Goal: Task Accomplishment & Management: Use online tool/utility

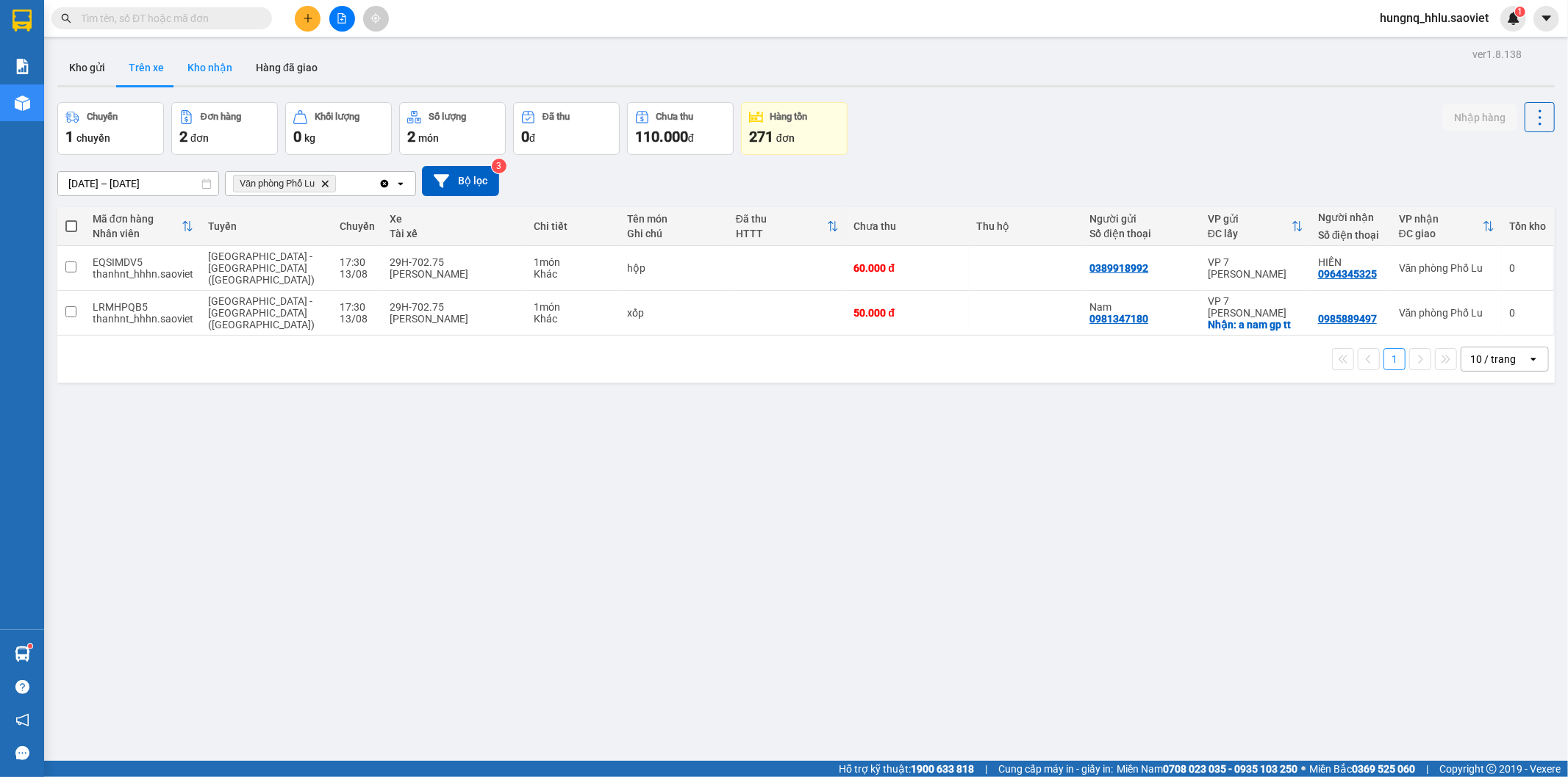
click at [195, 69] on button "Kho nhận" at bounding box center [210, 67] width 69 height 35
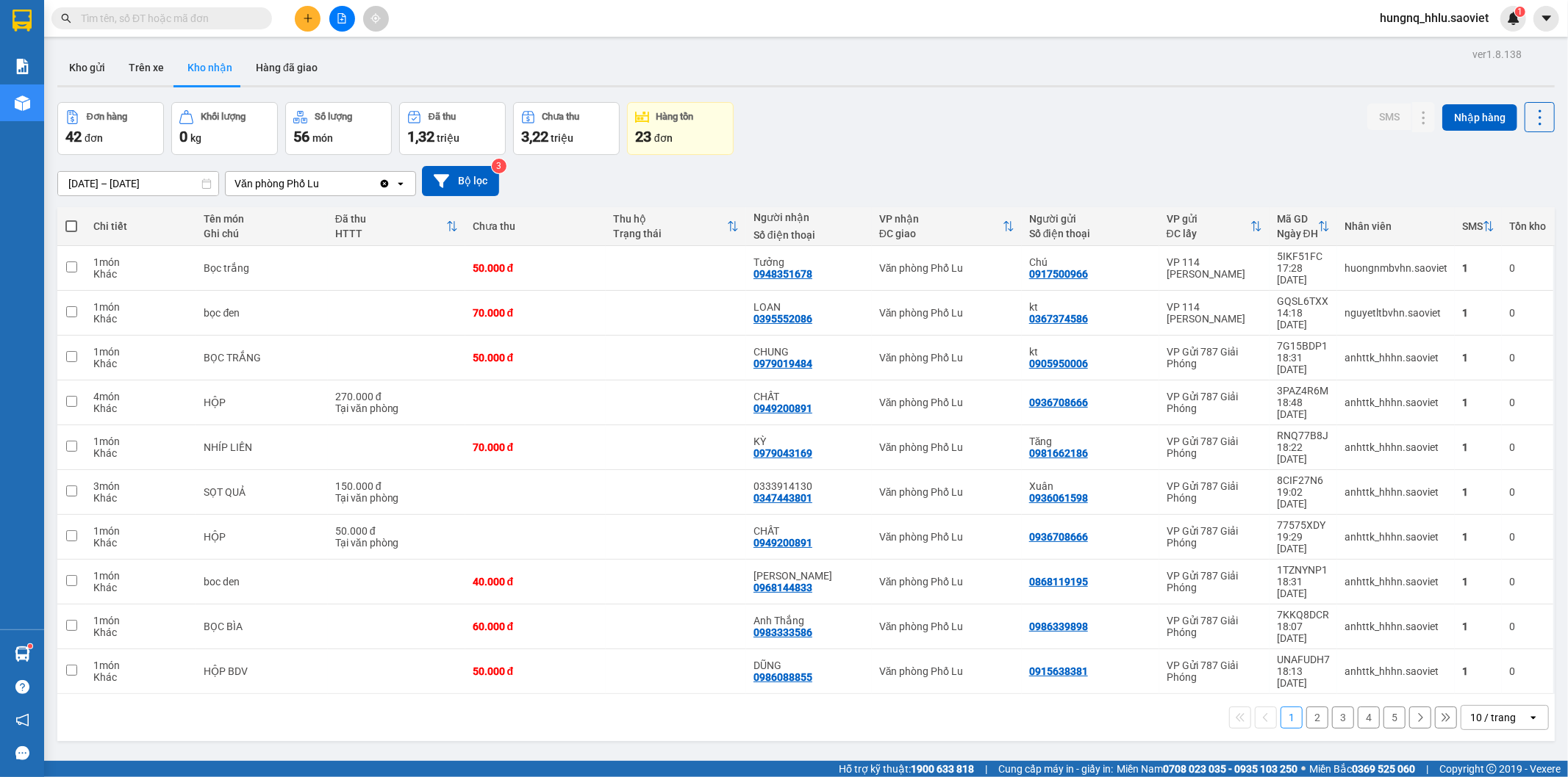
click at [1313, 707] on button "2" at bounding box center [1317, 717] width 22 height 22
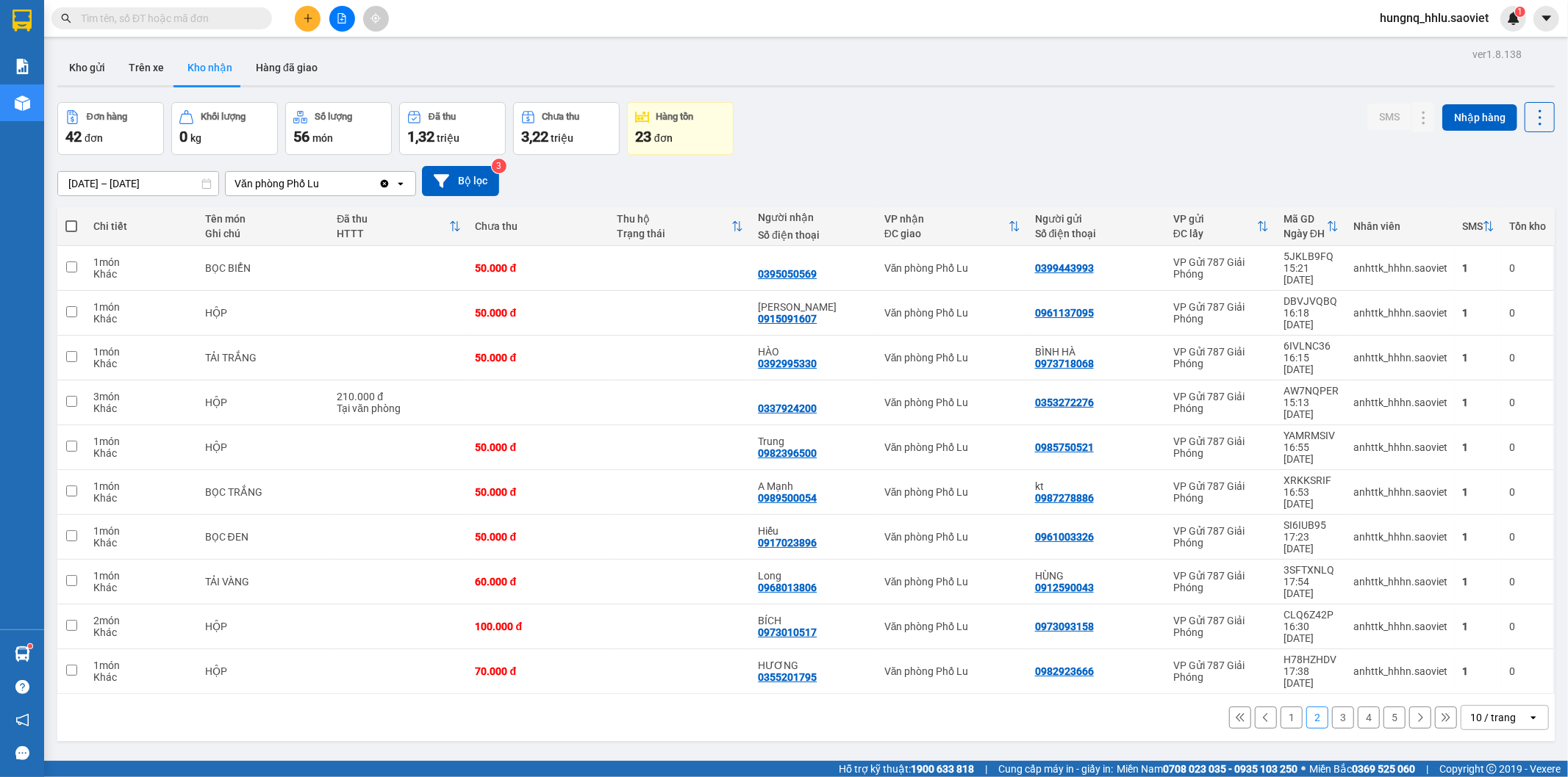
click at [1336, 707] on button "3" at bounding box center [1343, 717] width 22 height 22
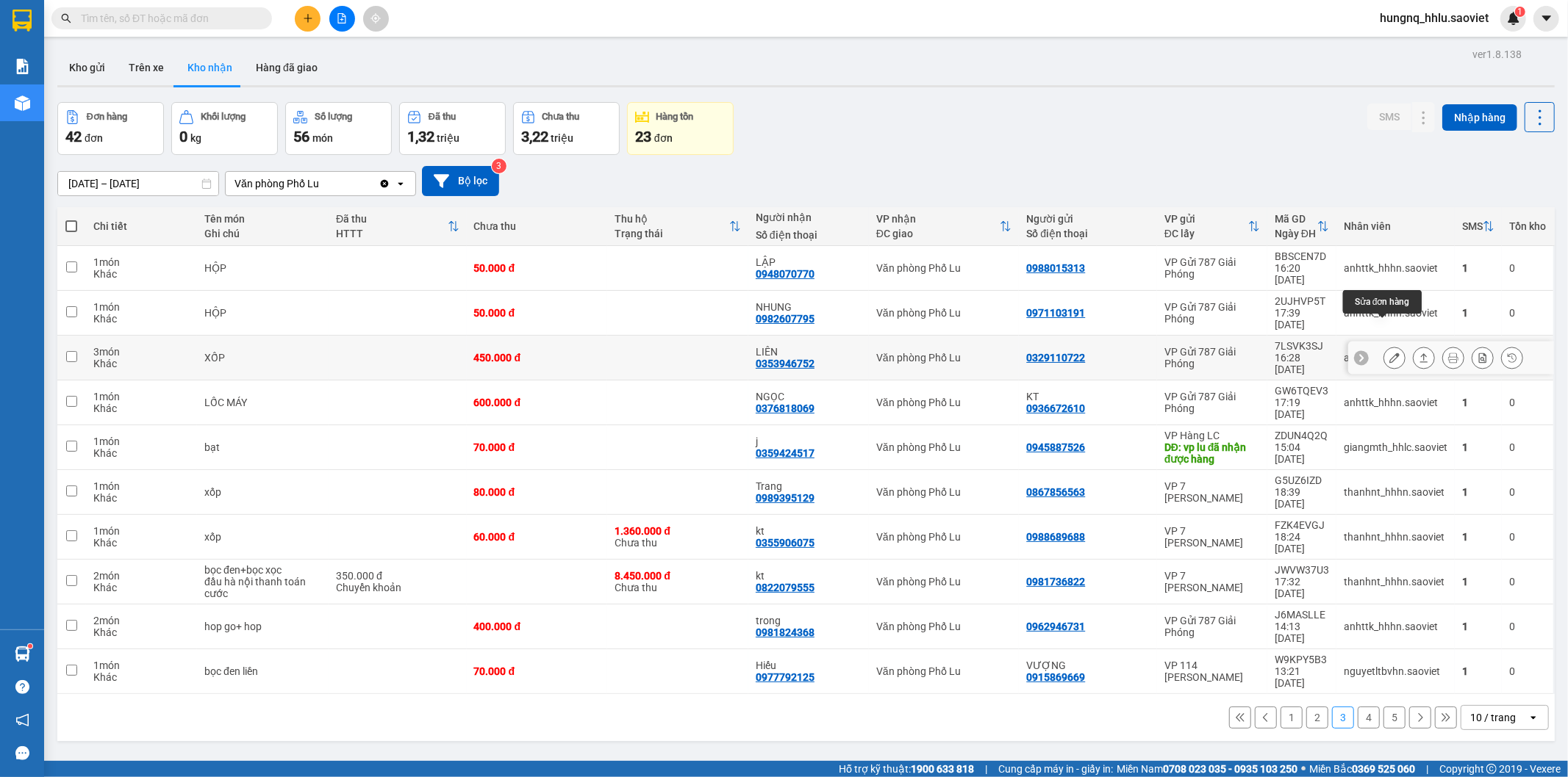
click at [1384, 346] on button at bounding box center [1394, 358] width 20 height 25
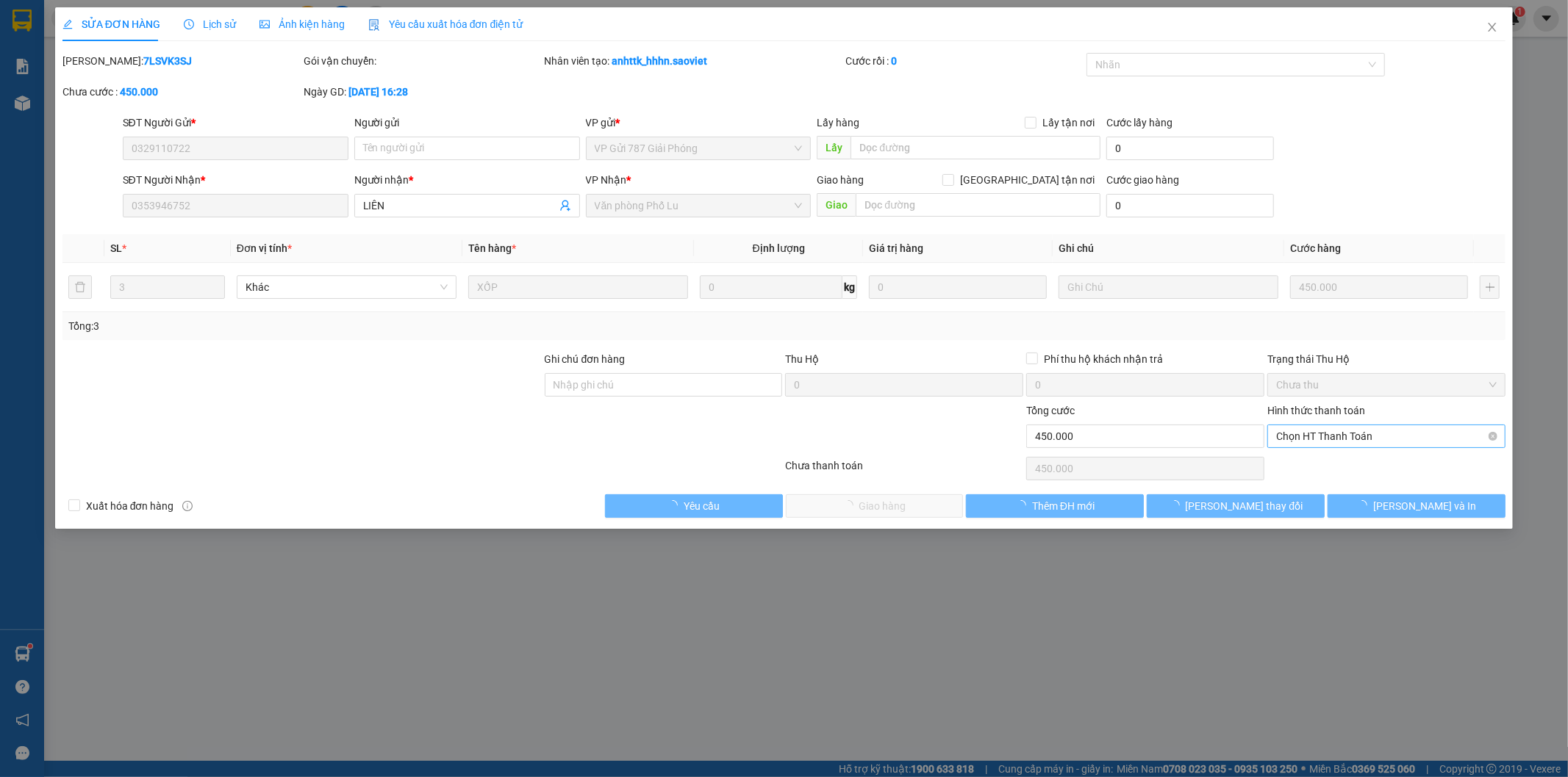
type input "0329110722"
type input "0353946752"
type input "LIÊN"
type input "450.000"
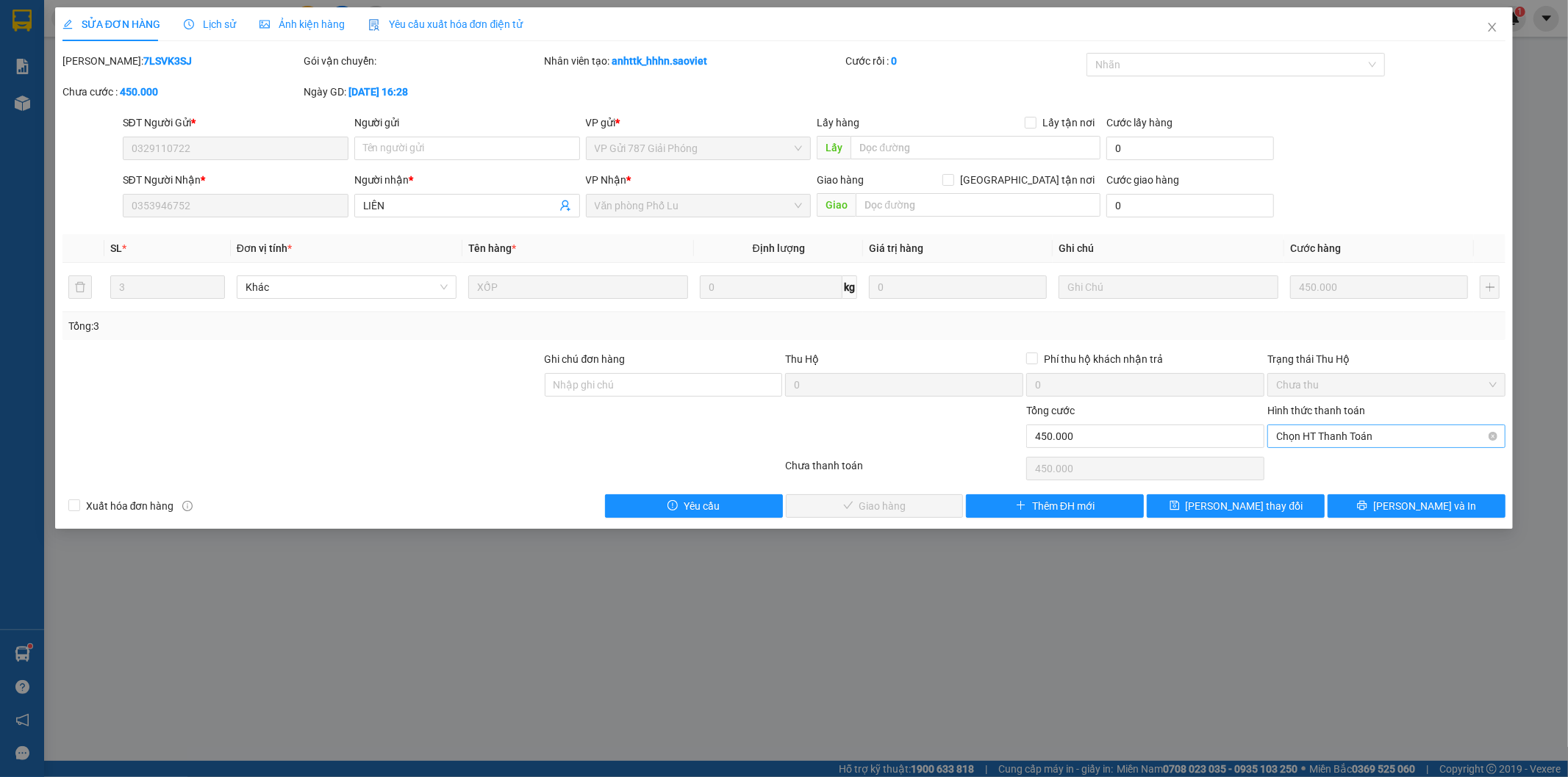
click at [1297, 434] on span "Chọn HT Thanh Toán" at bounding box center [1387, 436] width 221 height 22
click at [1296, 465] on div "Tại văn phòng" at bounding box center [1387, 466] width 221 height 16
type input "0"
drag, startPoint x: 943, startPoint y: 516, endPoint x: 925, endPoint y: 513, distance: 18.2
click at [939, 515] on button "[PERSON_NAME] và Giao hàng" at bounding box center [875, 506] width 178 height 24
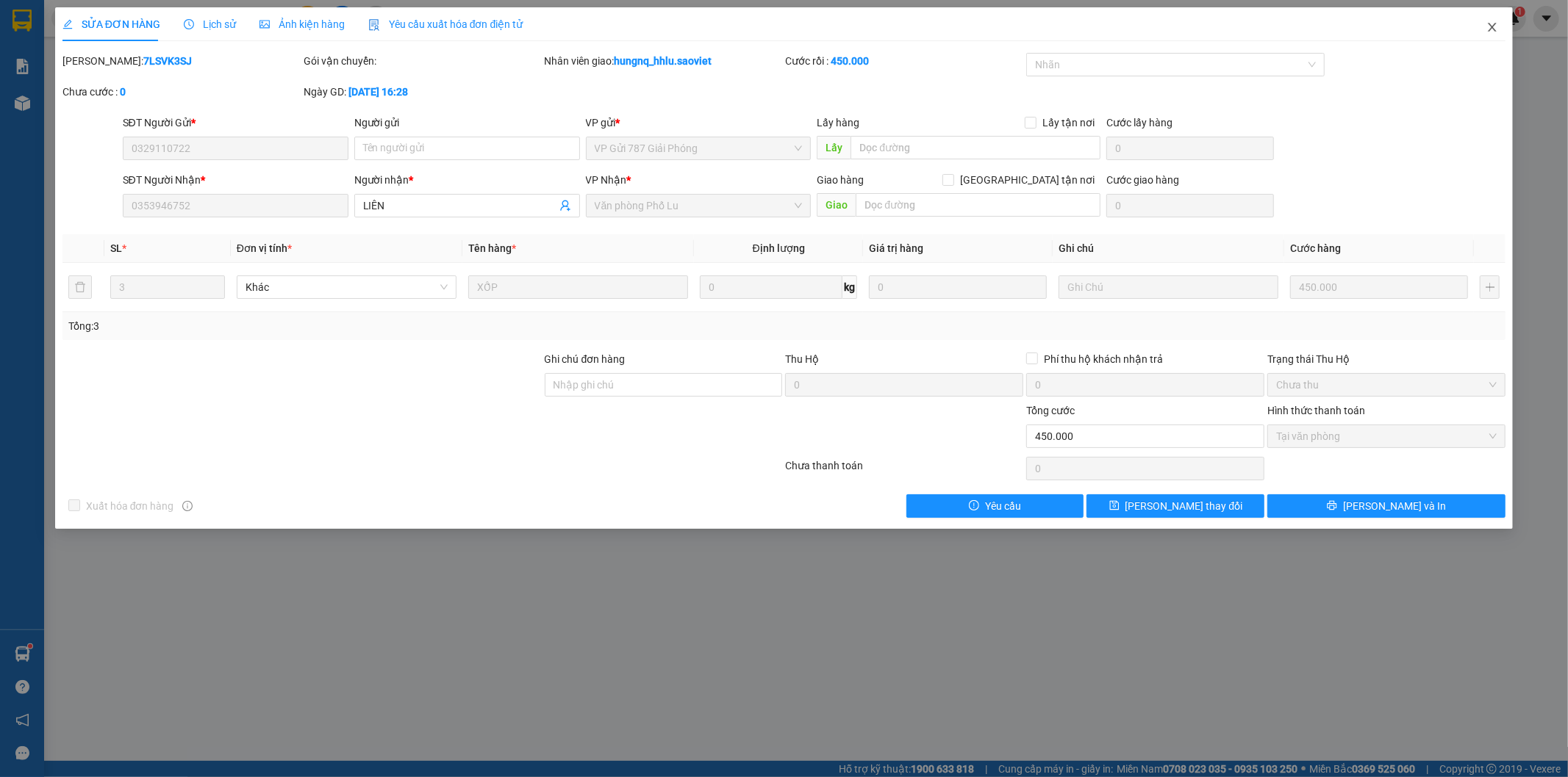
click at [1501, 34] on span "Close" at bounding box center [1492, 28] width 41 height 41
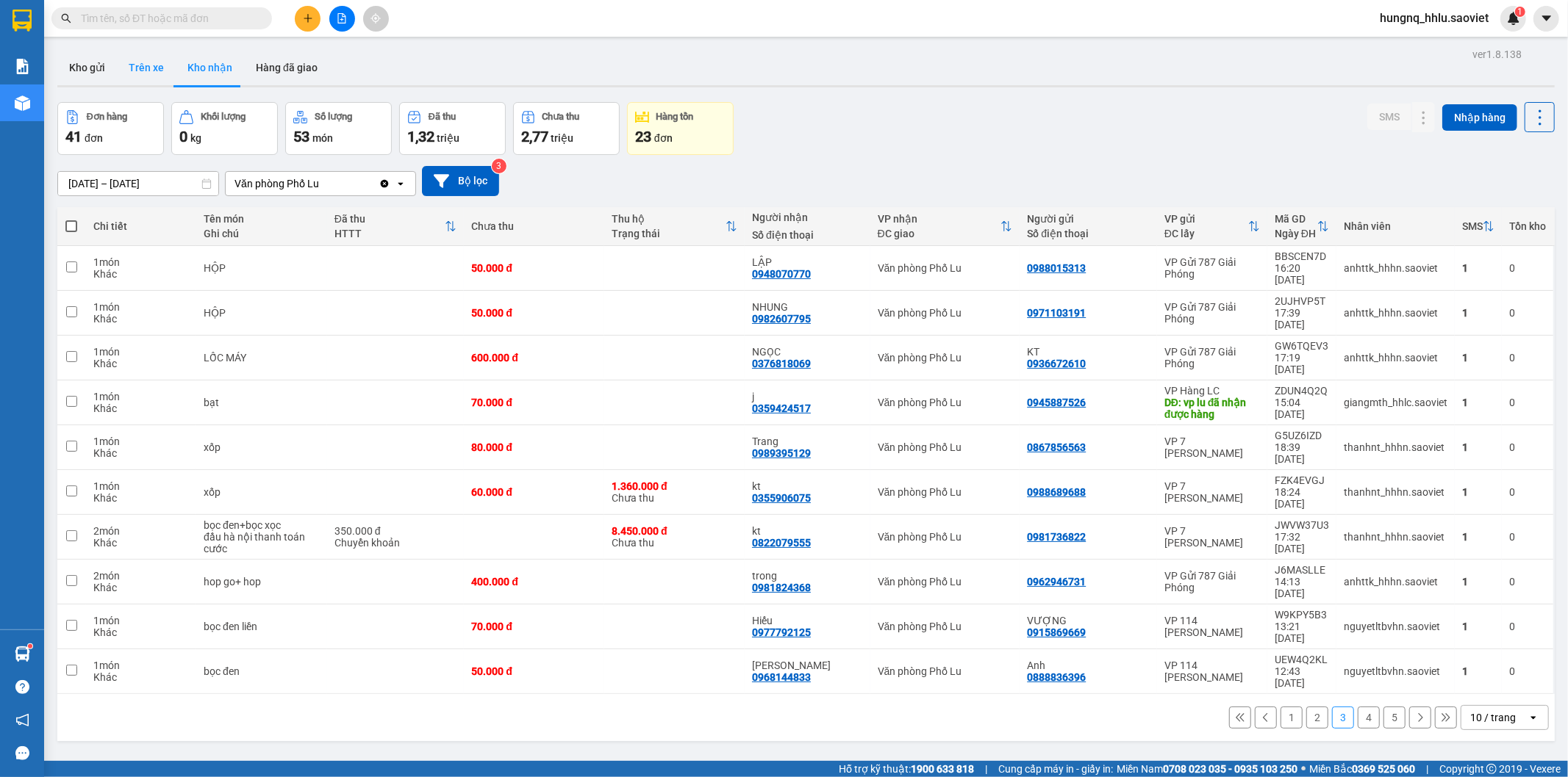
click at [165, 66] on button "Trên xe" at bounding box center [146, 67] width 59 height 35
